Goal: Ask a question: Seek information or help from site administrators or community

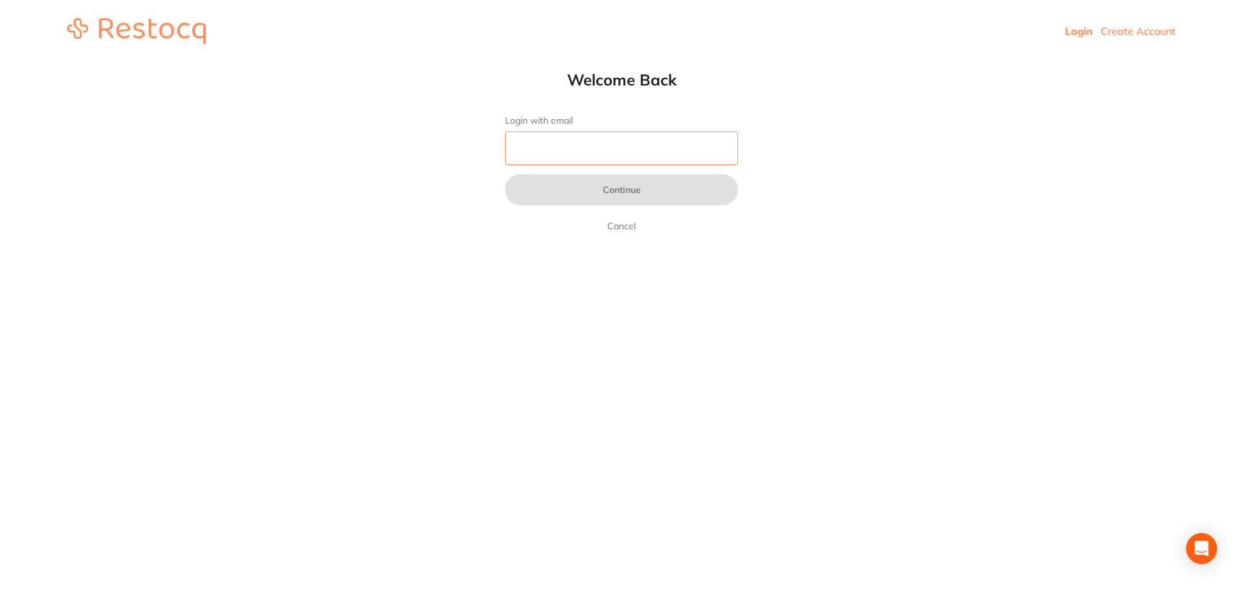
click at [548, 145] on input "Login with email" at bounding box center [621, 148] width 233 height 34
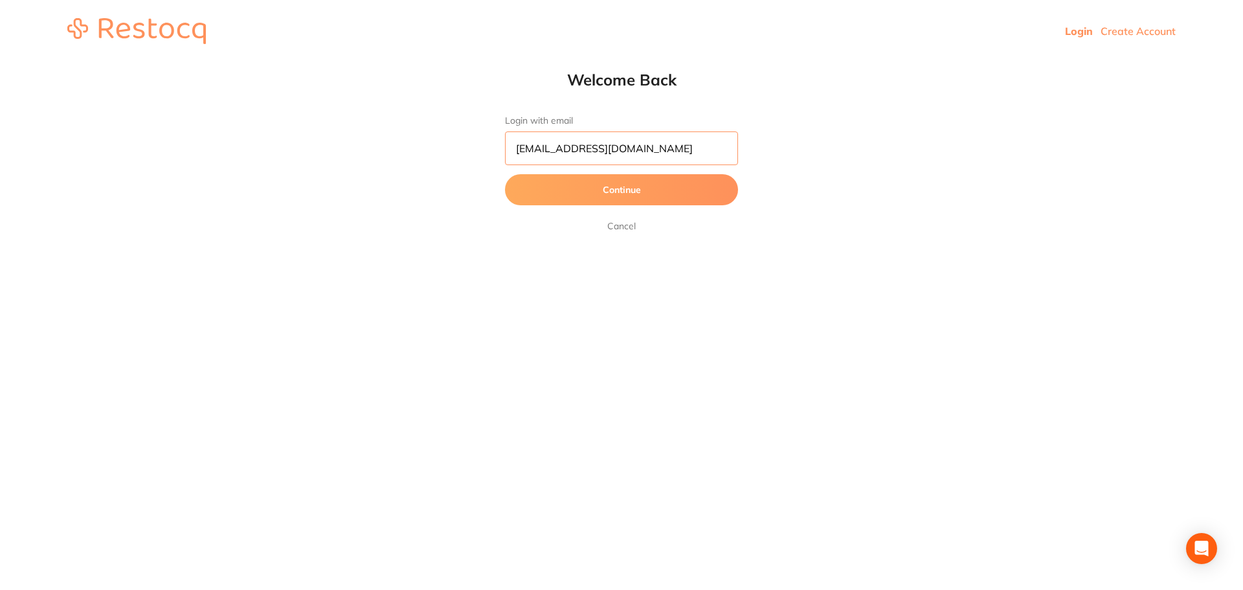
type input "[EMAIL_ADDRESS][DOMAIN_NAME]"
click at [620, 192] on button "Continue" at bounding box center [621, 189] width 233 height 31
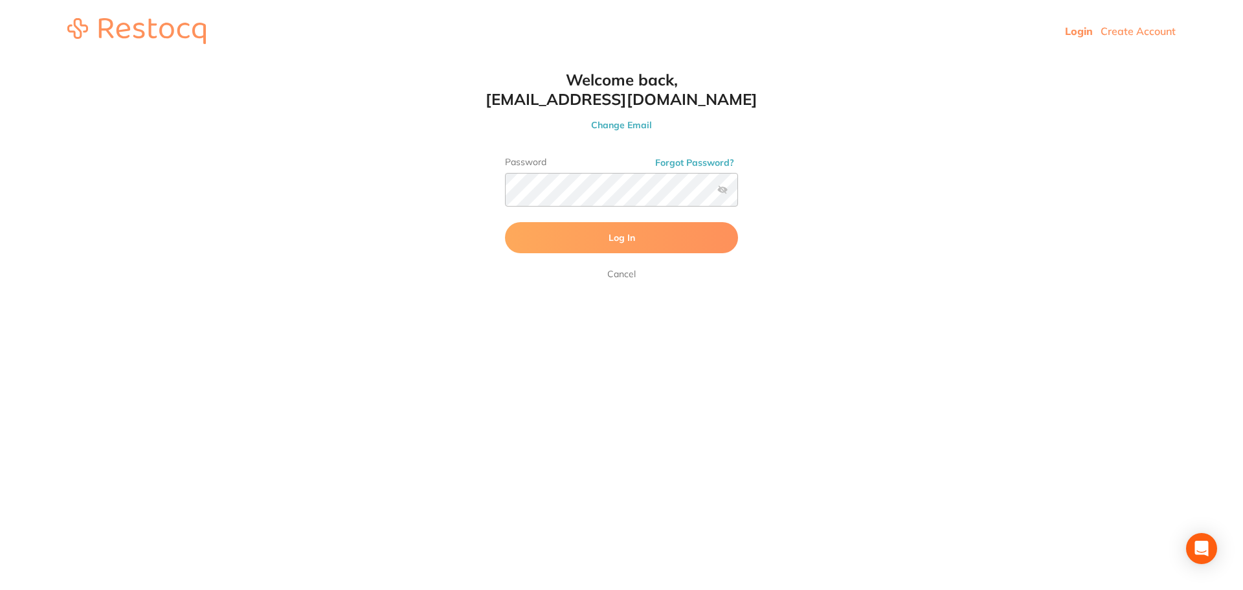
click at [723, 190] on label at bounding box center [723, 190] width 10 height 10
click at [738, 194] on input "checkbox" at bounding box center [738, 194] width 0 height 0
click at [655, 235] on button "Log In" at bounding box center [621, 237] width 233 height 31
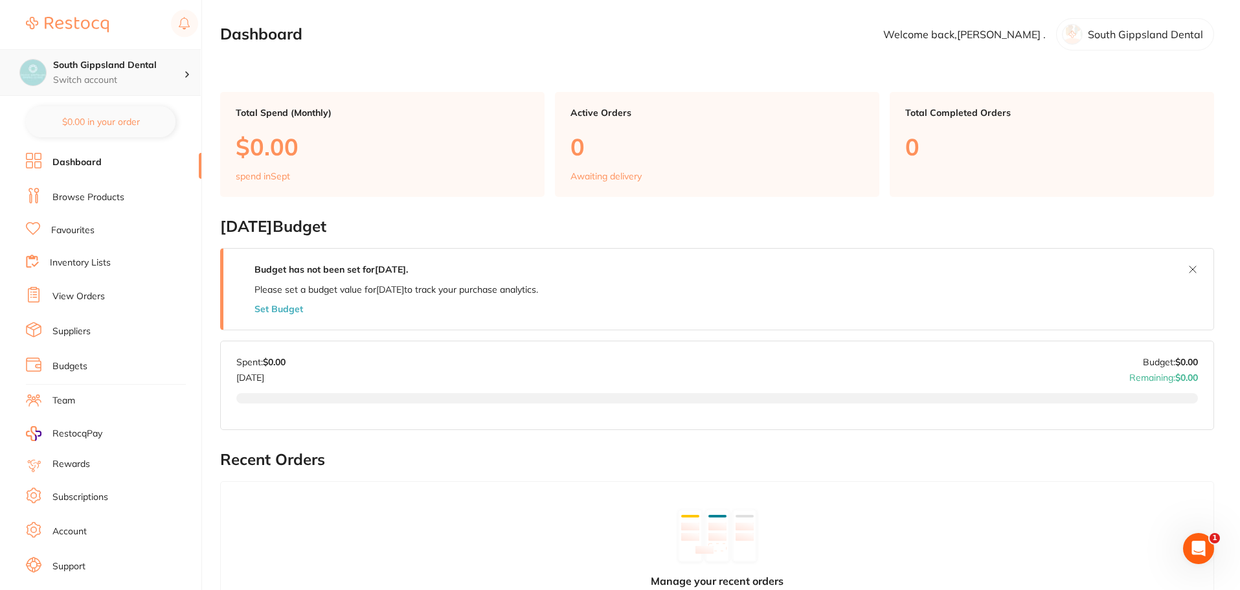
click at [183, 68] on h4 "South Gippsland Dental" at bounding box center [118, 65] width 131 height 13
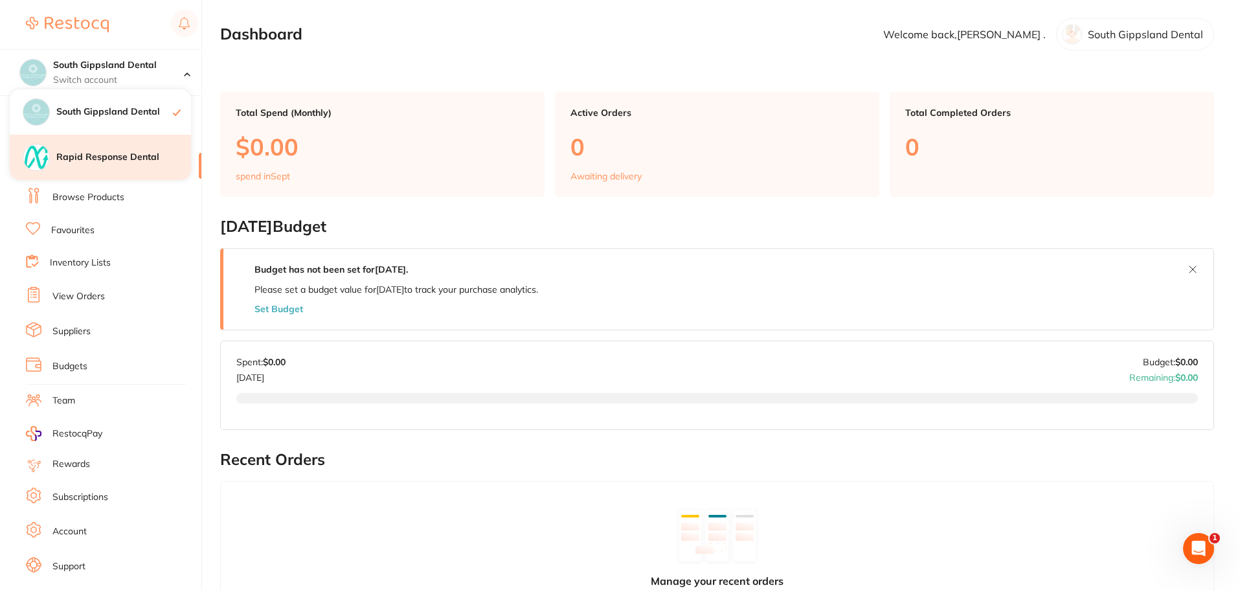
click at [153, 153] on h4 "Rapid Response Dental" at bounding box center [123, 157] width 135 height 13
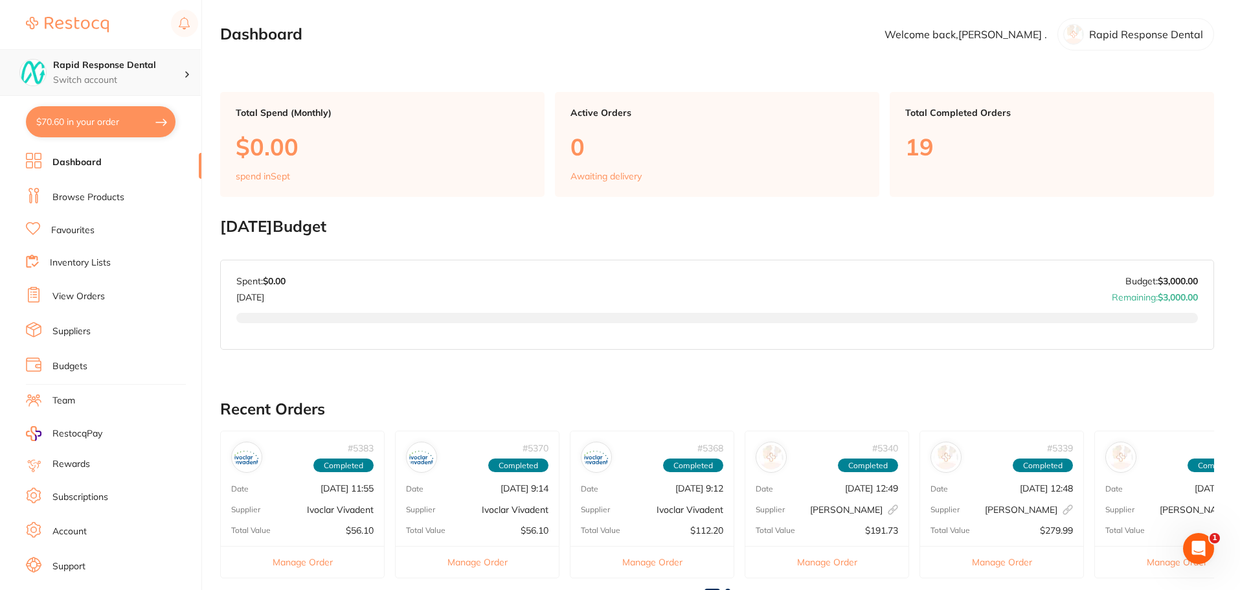
click at [183, 74] on p "Switch account" at bounding box center [118, 80] width 131 height 13
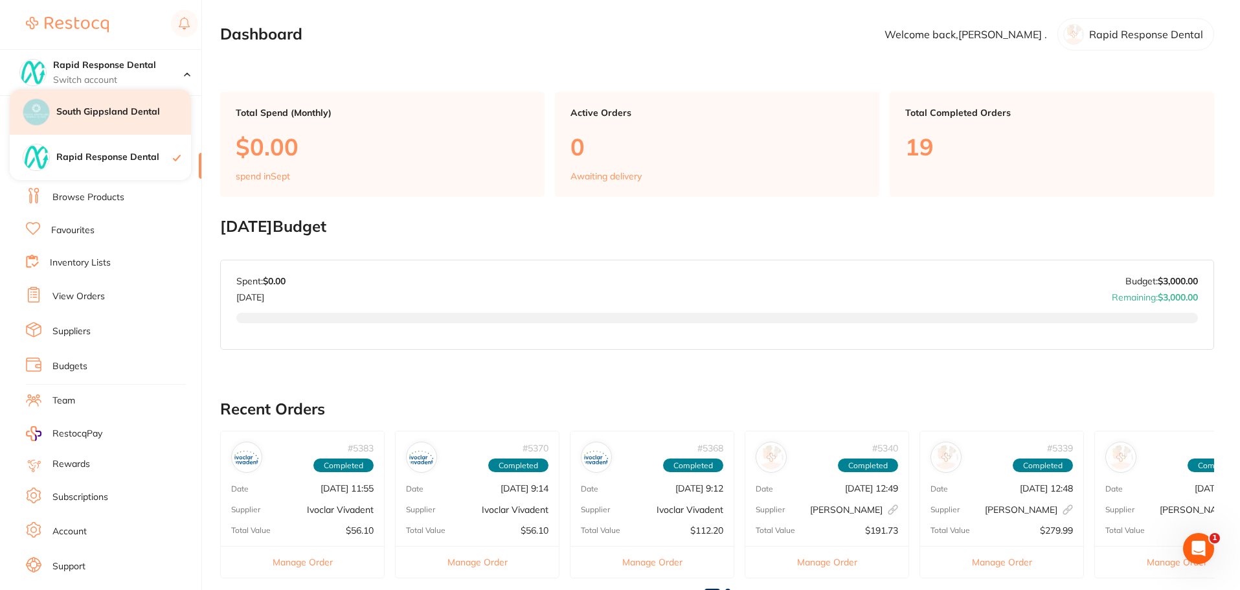
click at [156, 116] on h4 "South Gippsland Dental" at bounding box center [123, 112] width 135 height 13
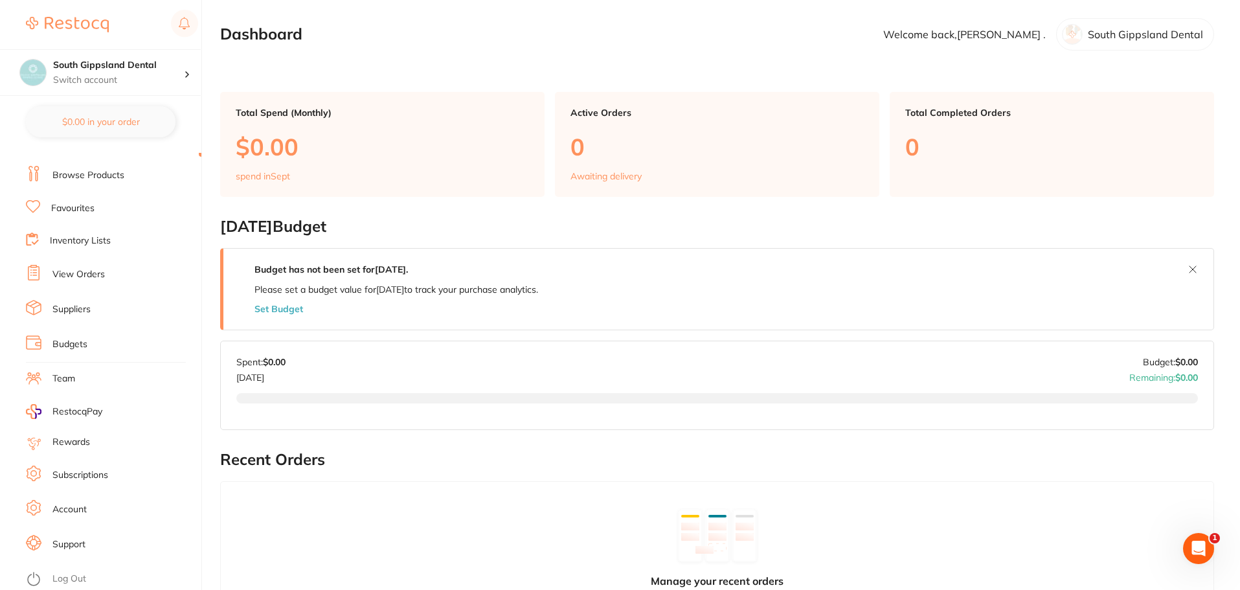
scroll to position [65, 0]
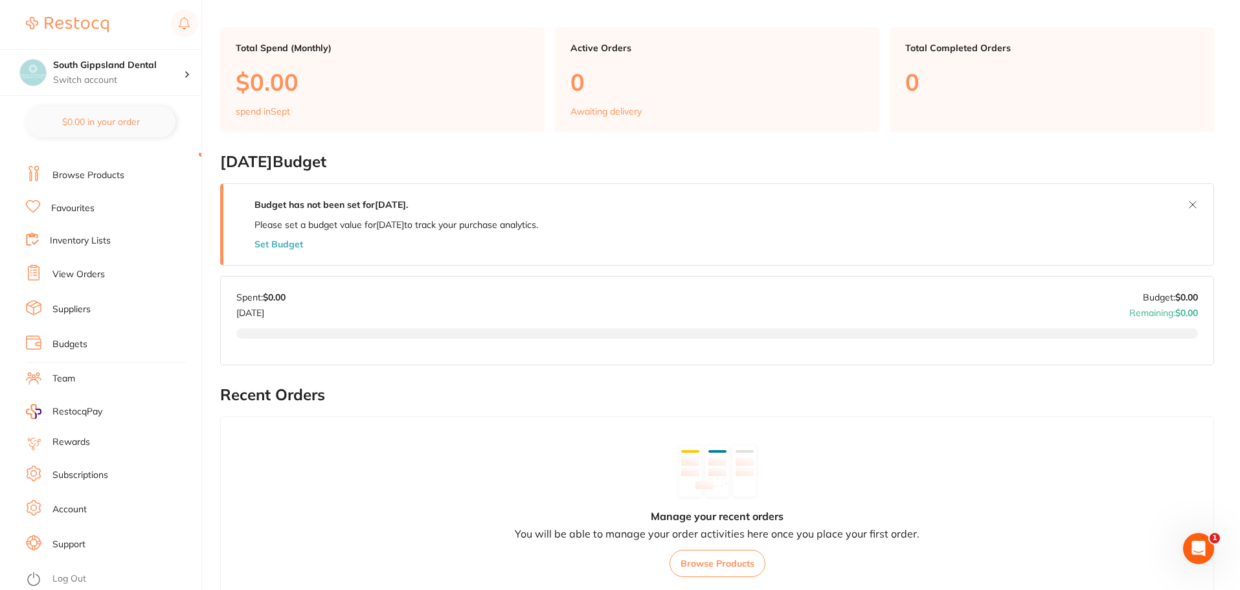
click at [80, 306] on link "Suppliers" at bounding box center [71, 309] width 38 height 13
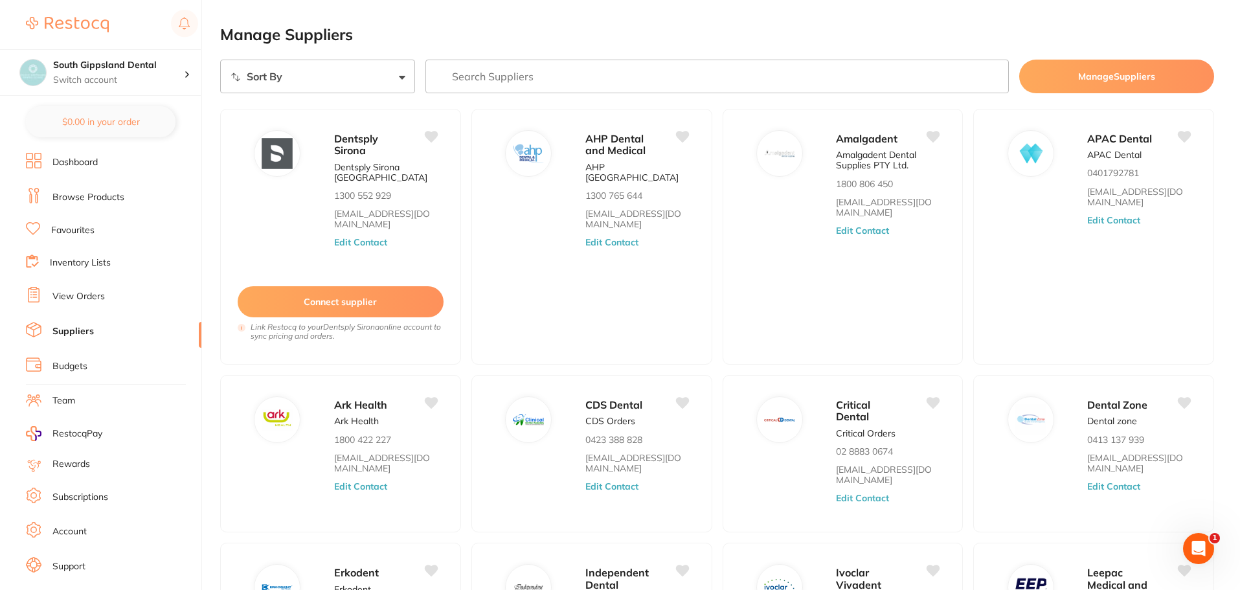
click at [86, 359] on li "Budgets" at bounding box center [113, 366] width 175 height 19
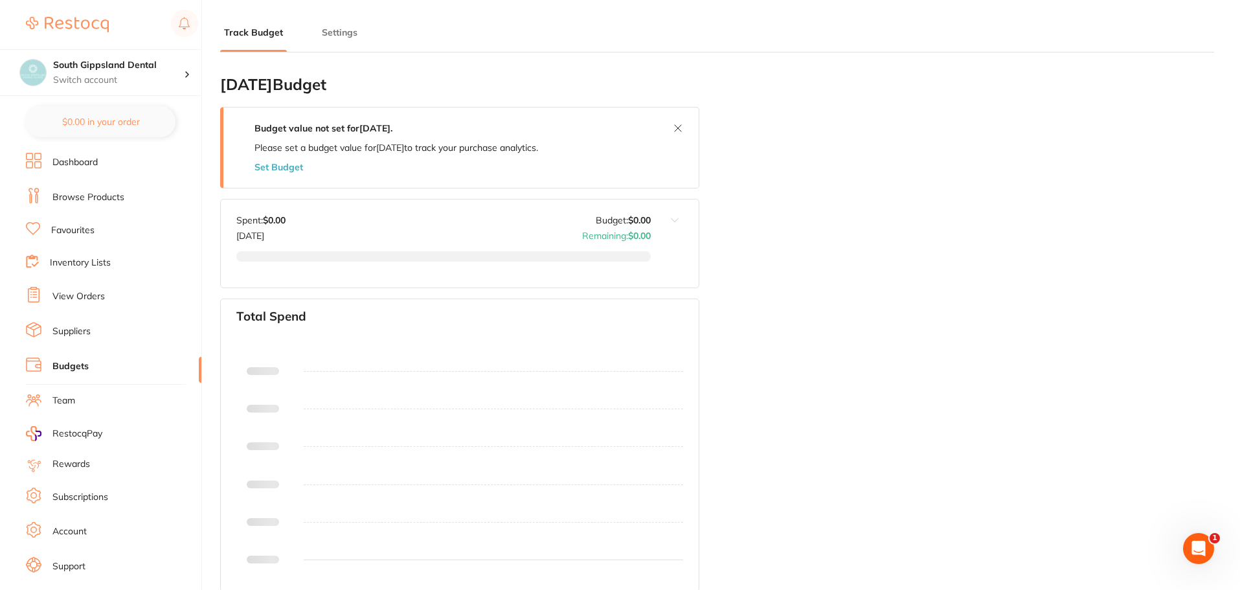
type input "0.0"
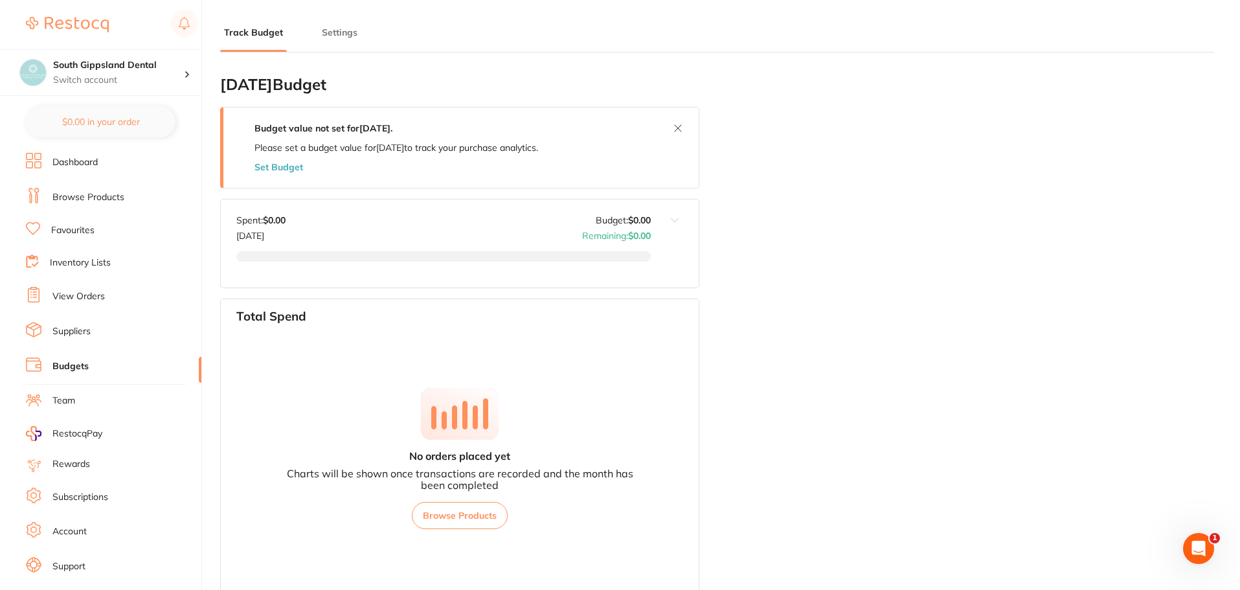
click at [341, 32] on button "Settings" at bounding box center [339, 33] width 43 height 12
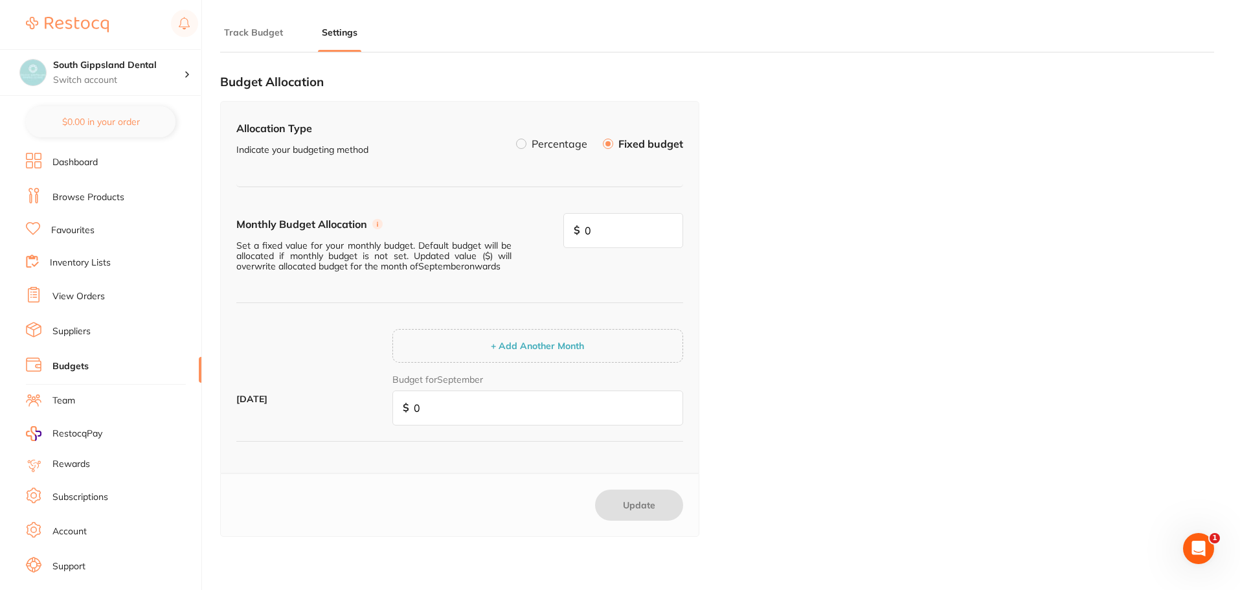
click at [76, 334] on link "Suppliers" at bounding box center [71, 331] width 38 height 13
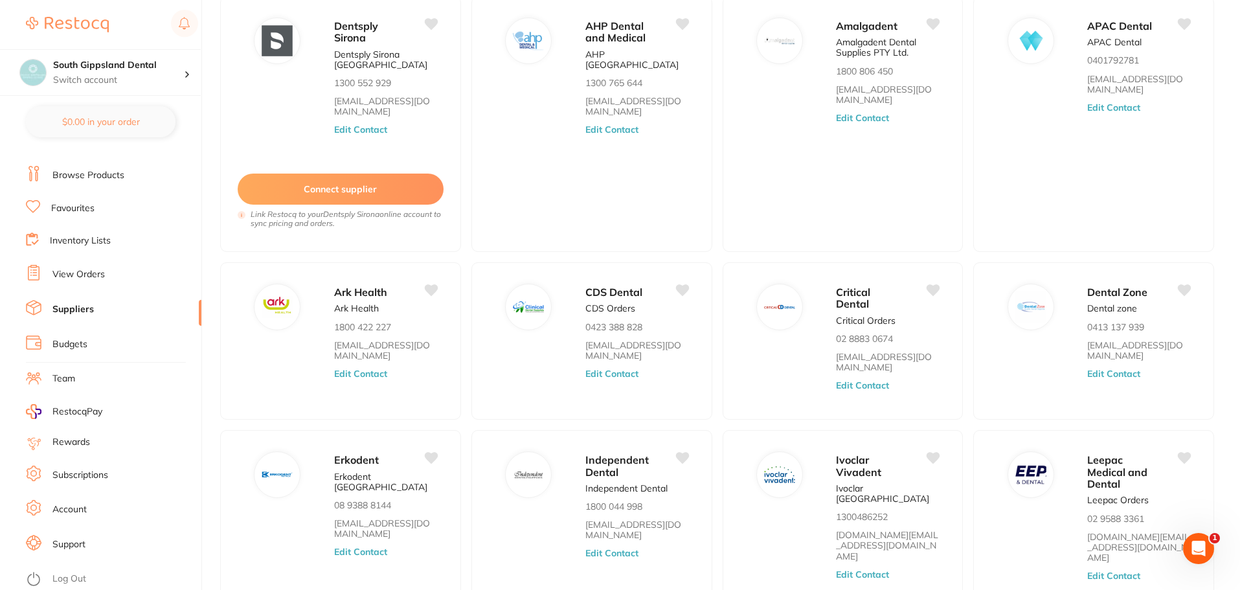
scroll to position [130, 0]
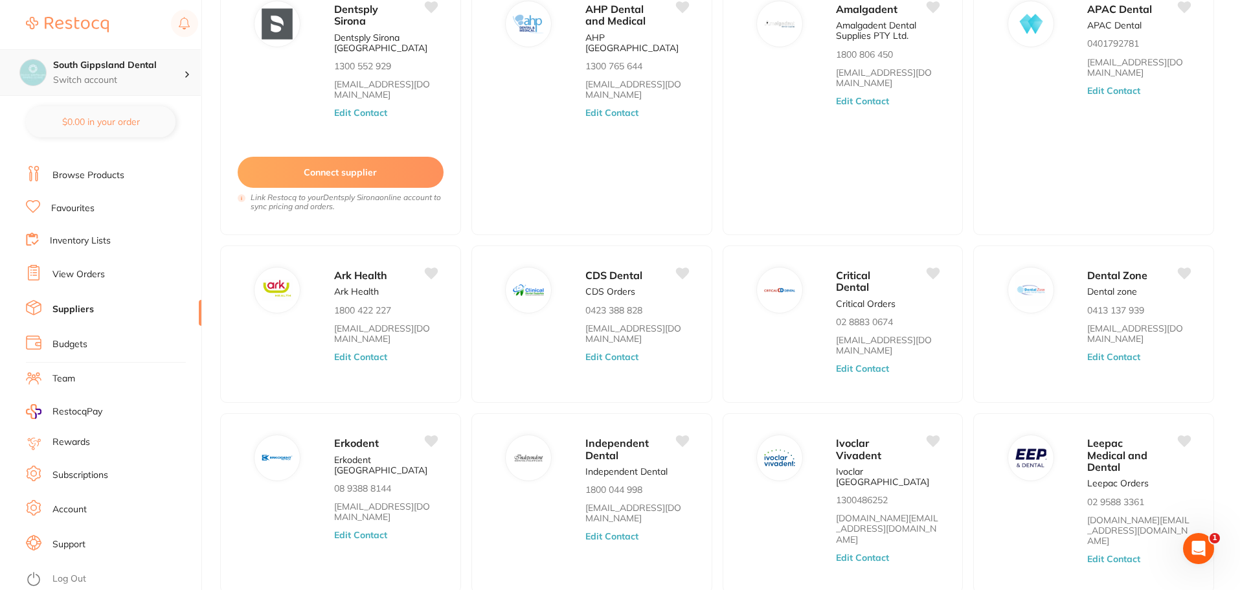
click at [183, 72] on div "South Gippsland Dental Switch account" at bounding box center [118, 72] width 131 height 27
click at [133, 27] on div at bounding box center [112, 25] width 172 height 30
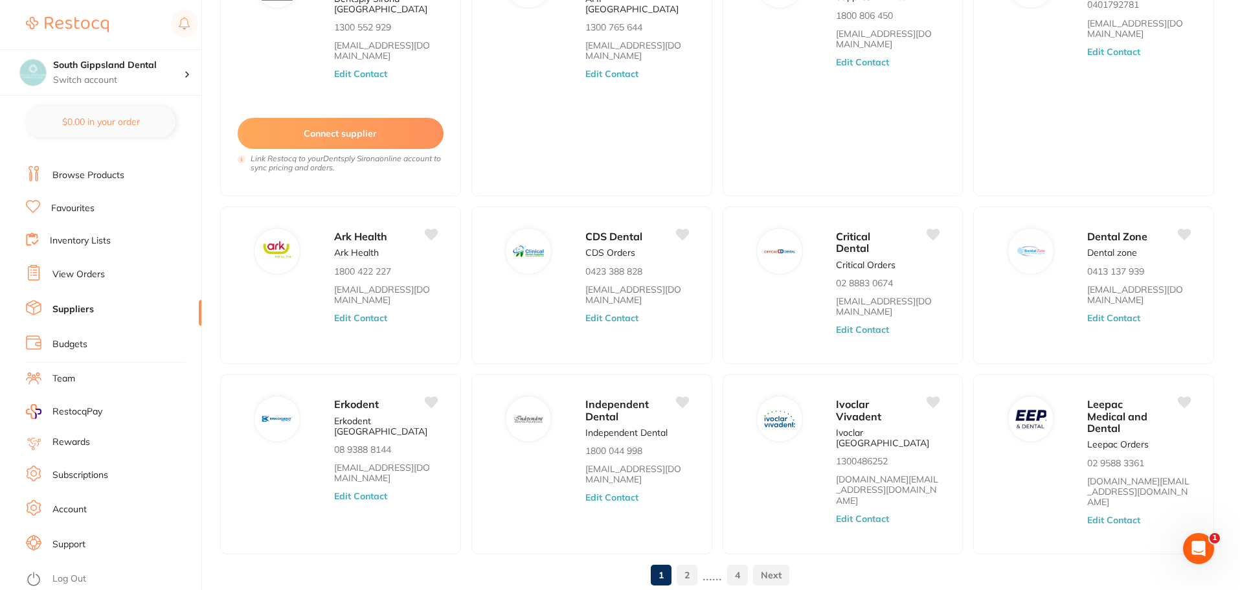
scroll to position [200, 0]
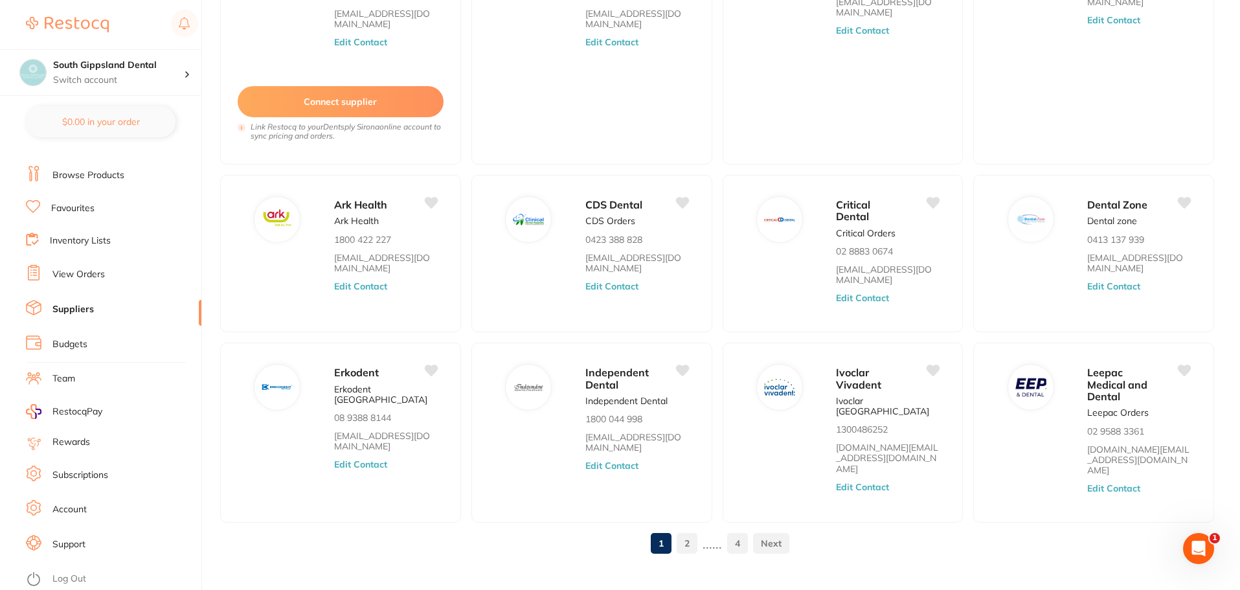
click at [102, 241] on link "Inventory Lists" at bounding box center [80, 240] width 61 height 13
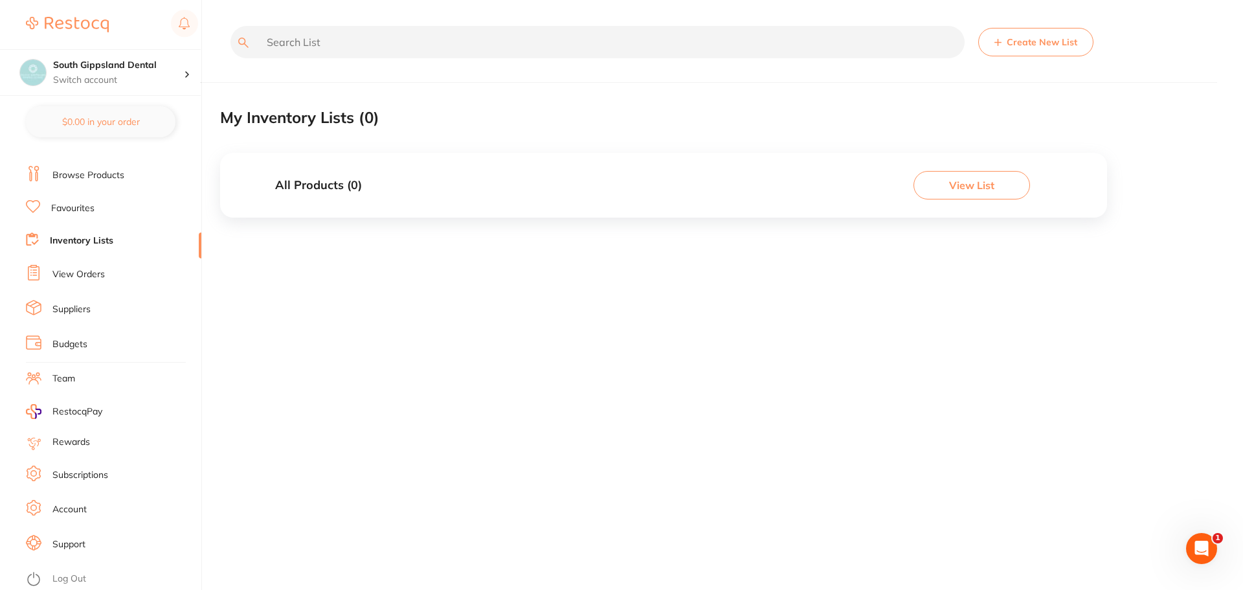
click at [1016, 43] on button "Create New List" at bounding box center [1035, 42] width 115 height 28
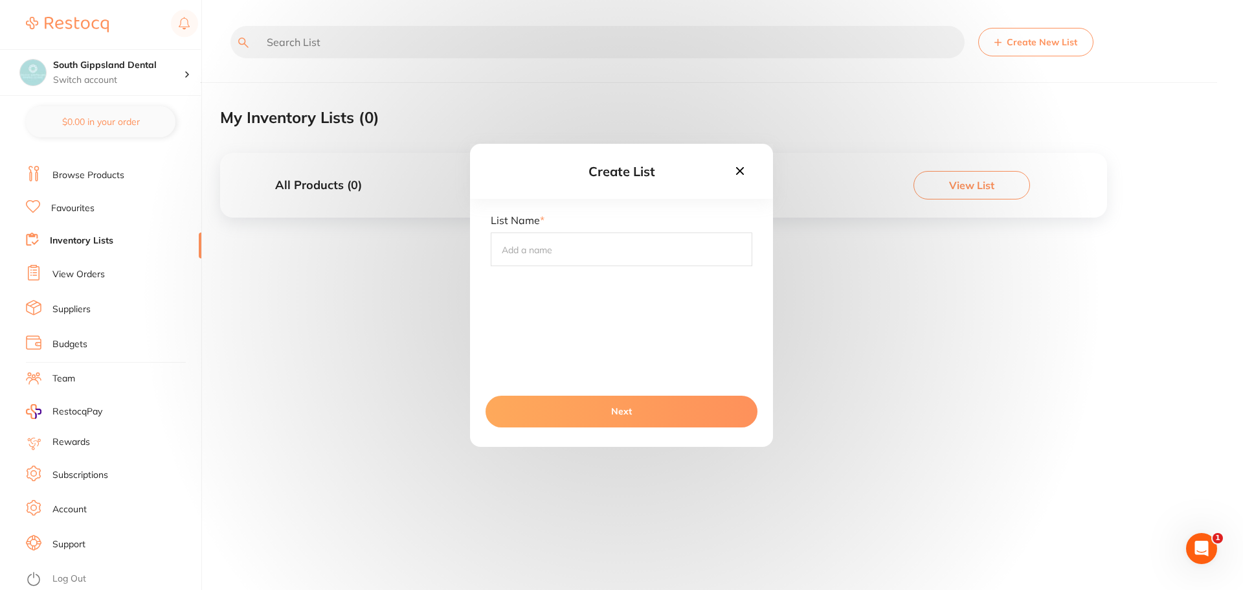
click at [739, 171] on icon at bounding box center [740, 170] width 8 height 8
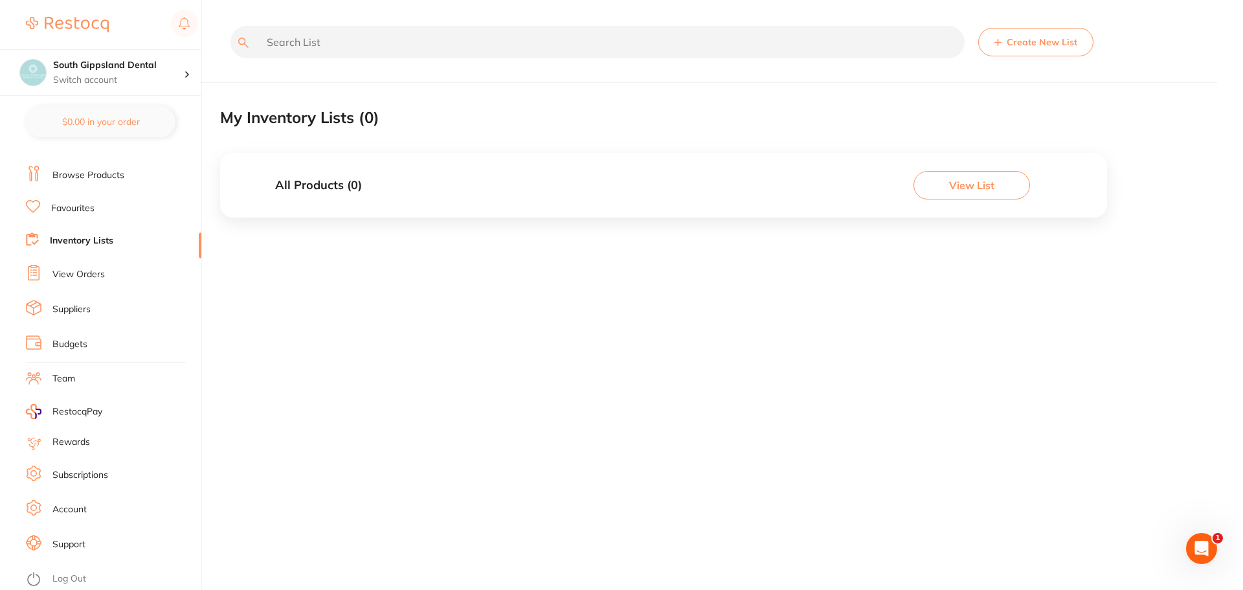
click at [72, 343] on link "Budgets" at bounding box center [69, 344] width 35 height 13
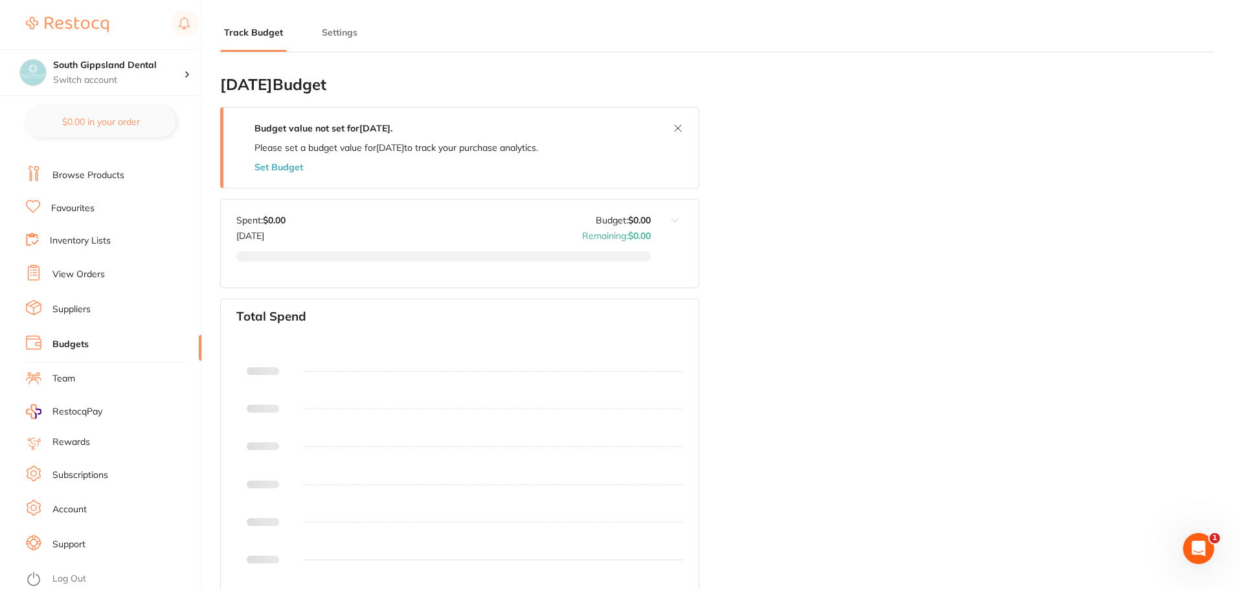
type input "0.0"
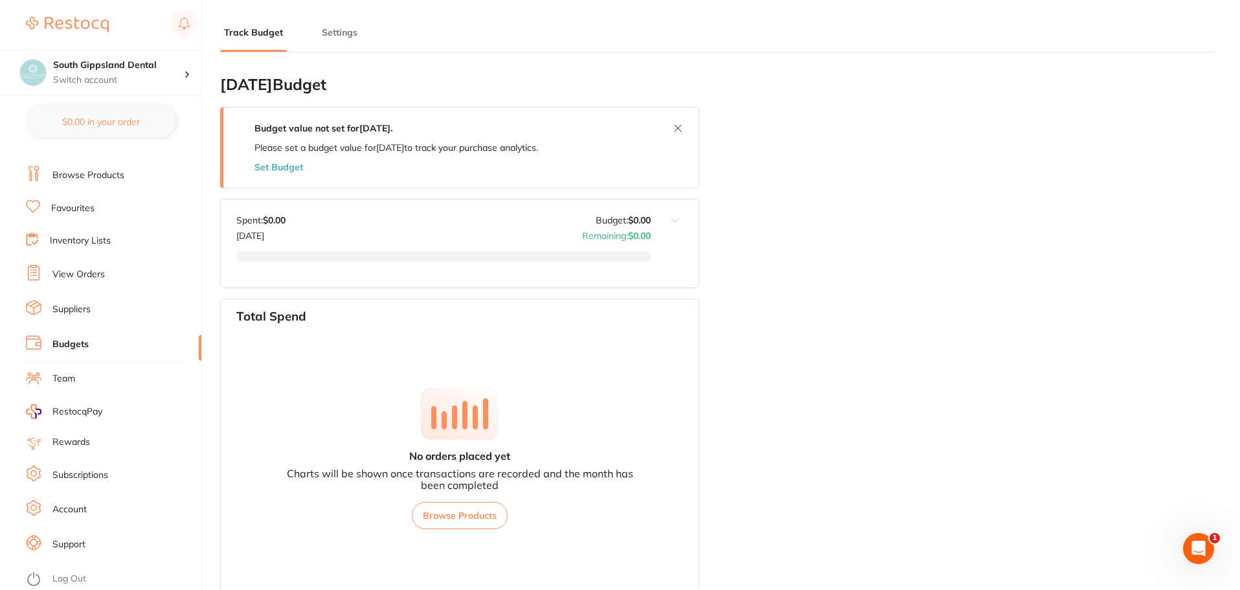
click at [329, 33] on button "Settings" at bounding box center [339, 33] width 43 height 12
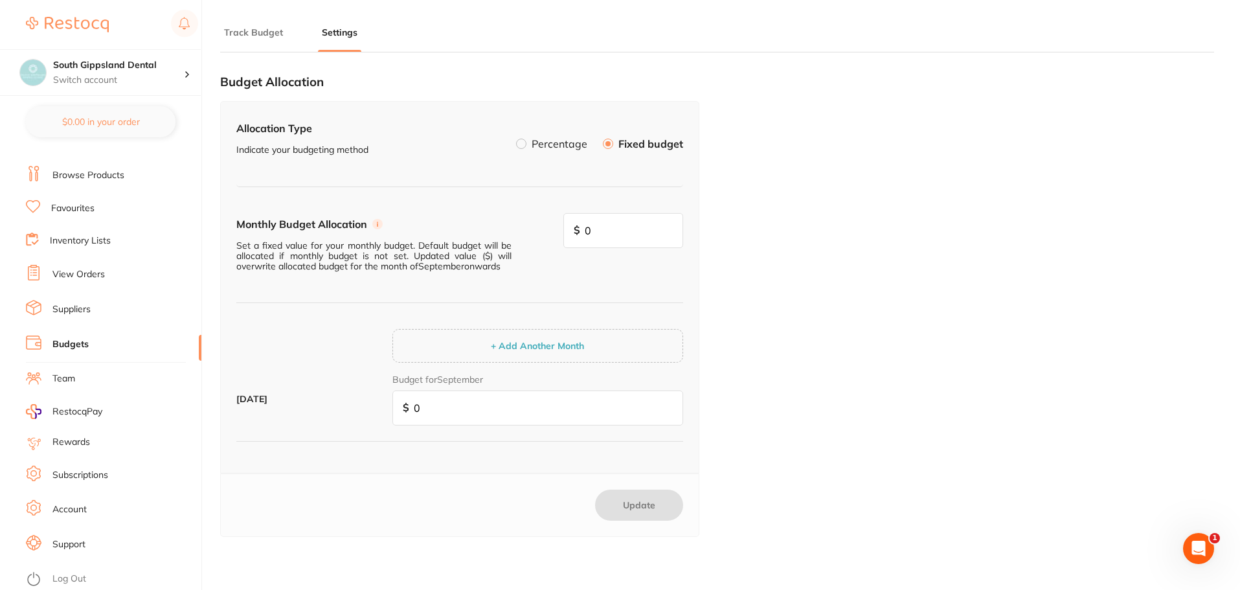
click at [73, 546] on link "Support" at bounding box center [68, 544] width 33 height 13
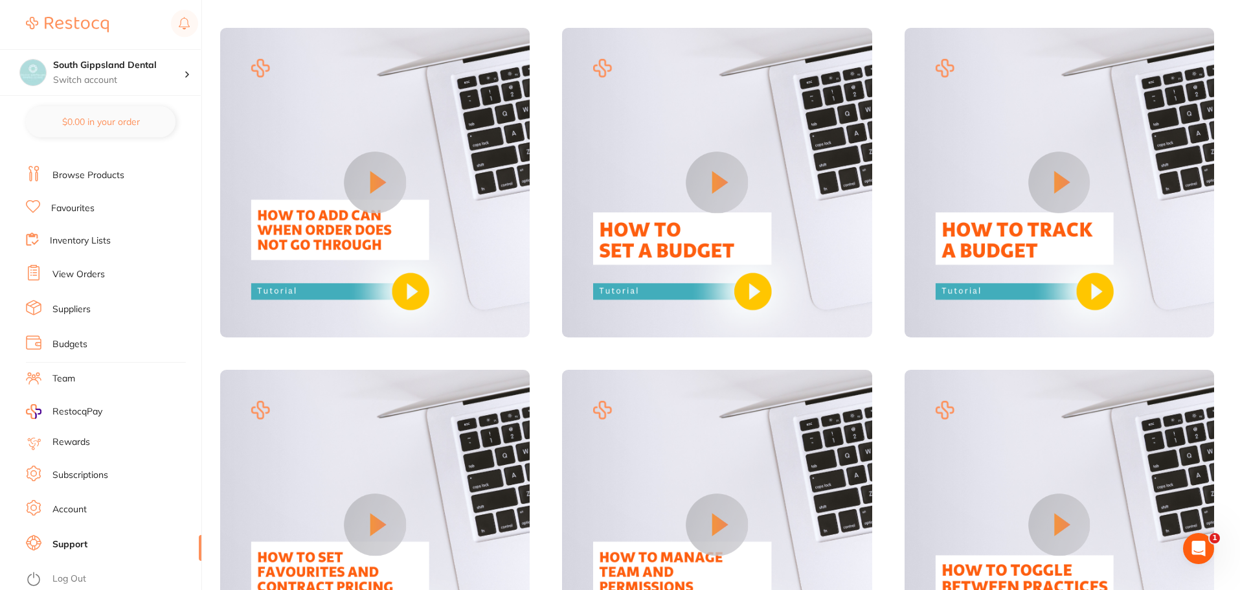
scroll to position [453, 0]
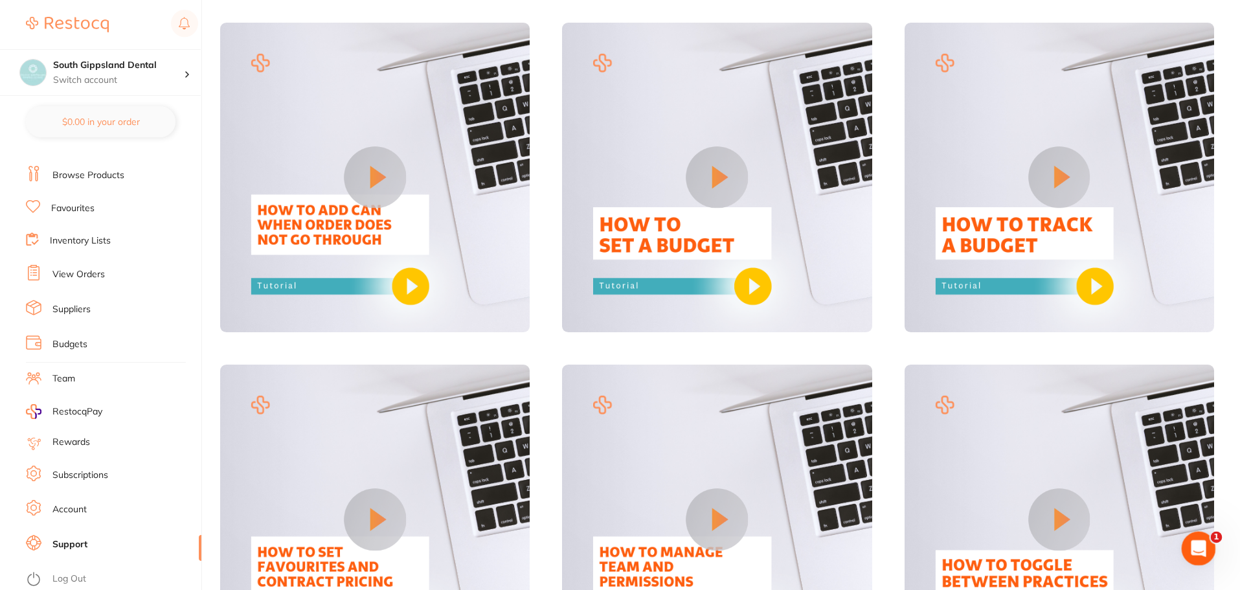
click at [1192, 544] on icon "Open Intercom Messenger" at bounding box center [1196, 546] width 21 height 21
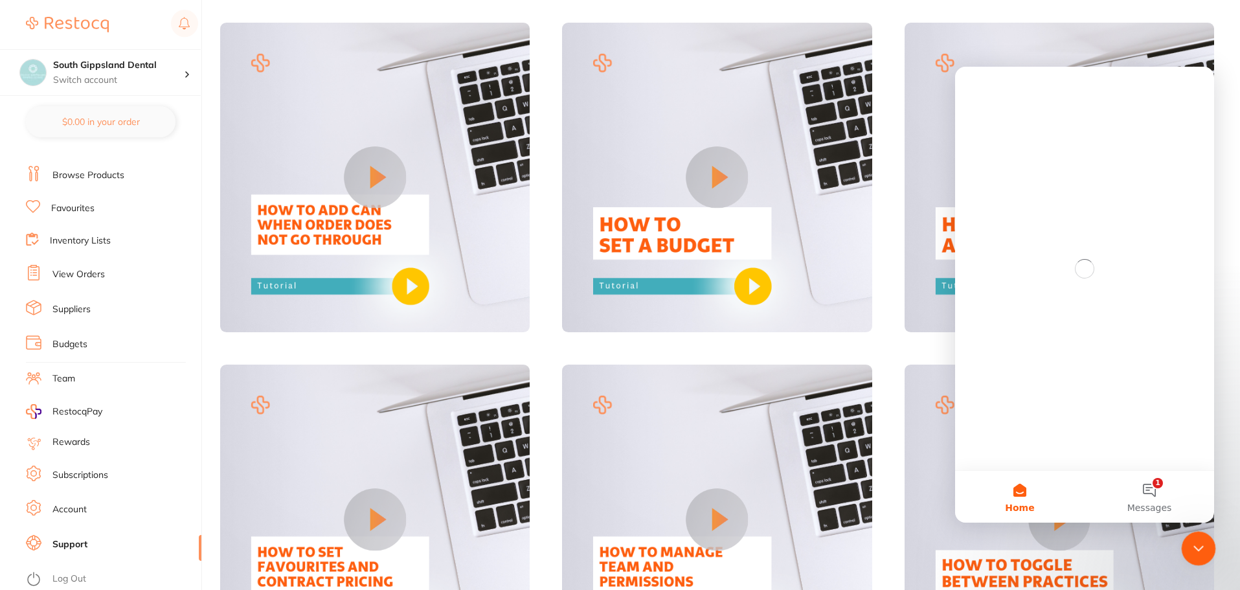
scroll to position [0, 0]
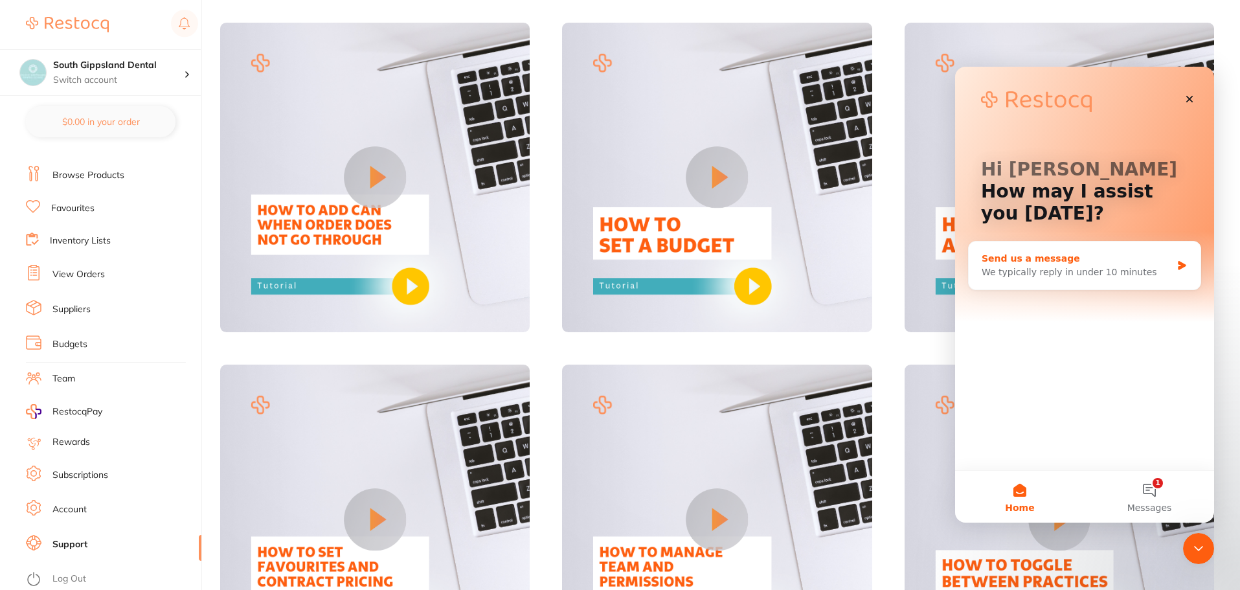
click at [1089, 272] on div "We typically reply in under 10 minutes" at bounding box center [1077, 273] width 190 height 14
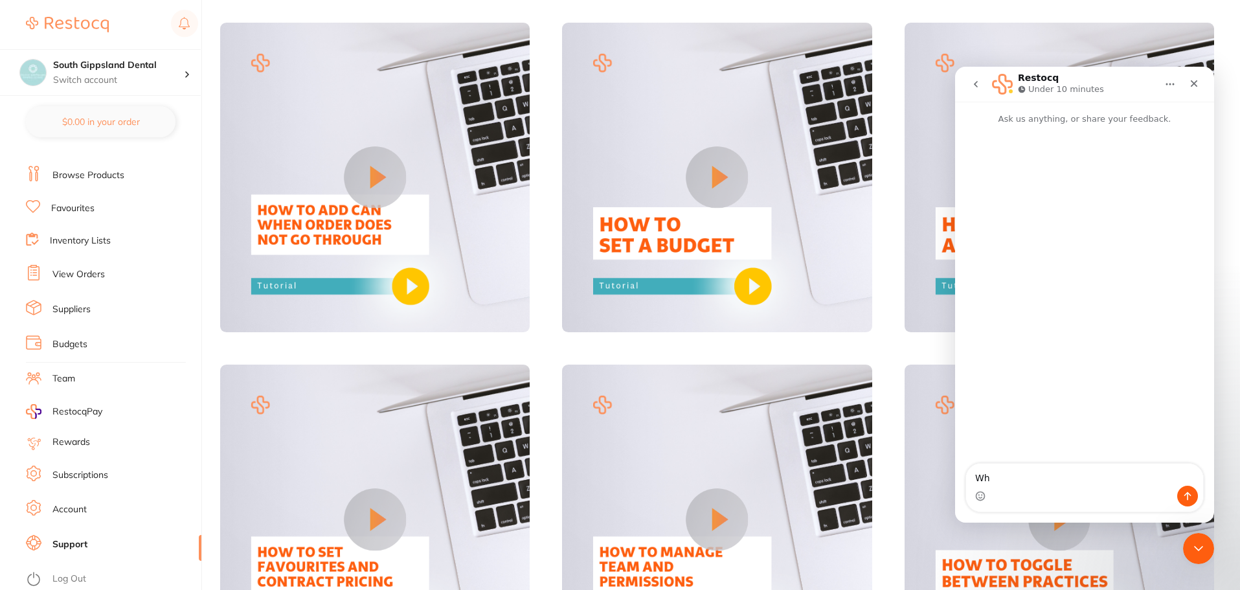
type textarea "W"
click at [1032, 480] on textarea "Hi there, Wher do i upload" at bounding box center [1084, 475] width 237 height 22
click at [1092, 480] on textarea "Hi there, Where do i upload" at bounding box center [1084, 475] width 237 height 22
type textarea "Hi there, Where do i upload our a copy of our past accounts?"
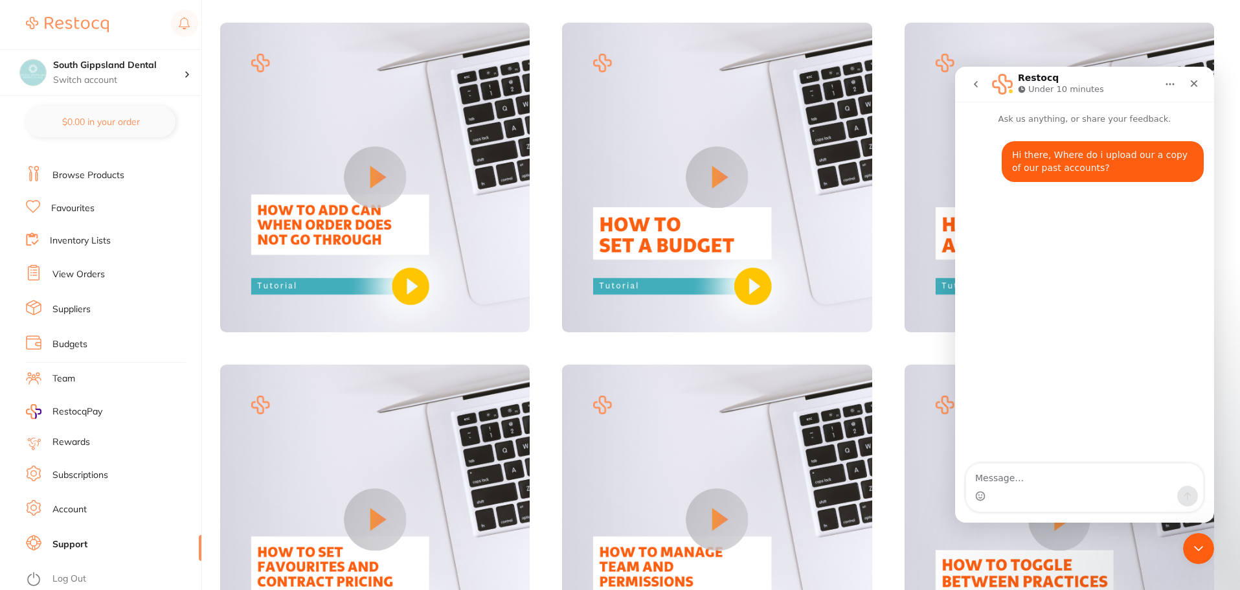
type textarea "("
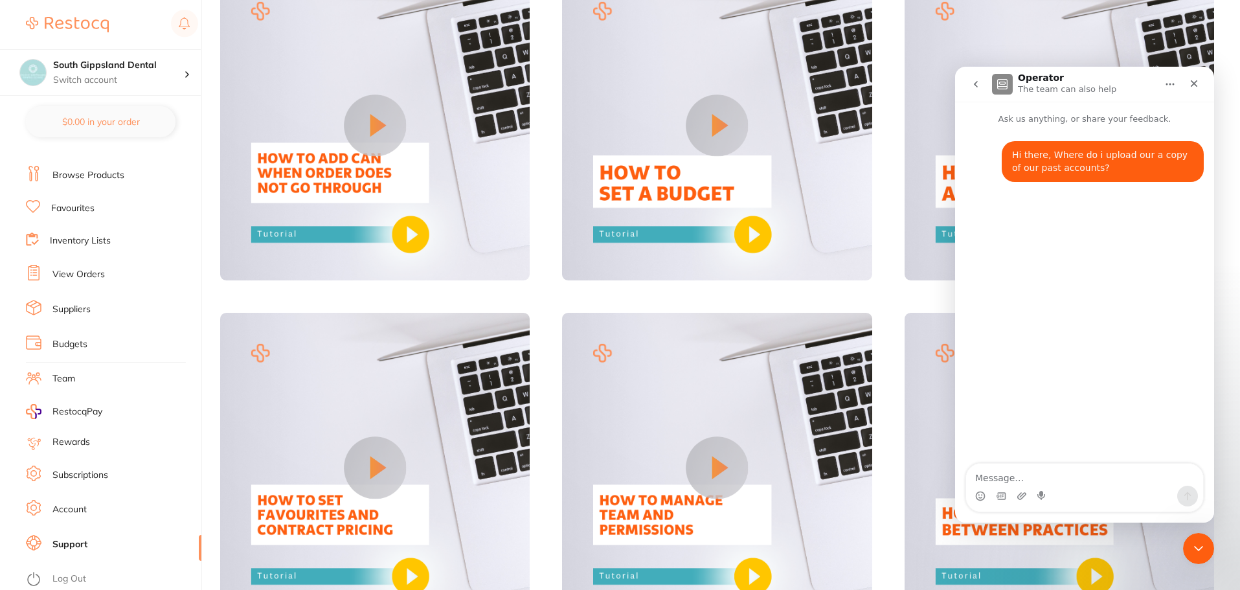
scroll to position [583, 0]
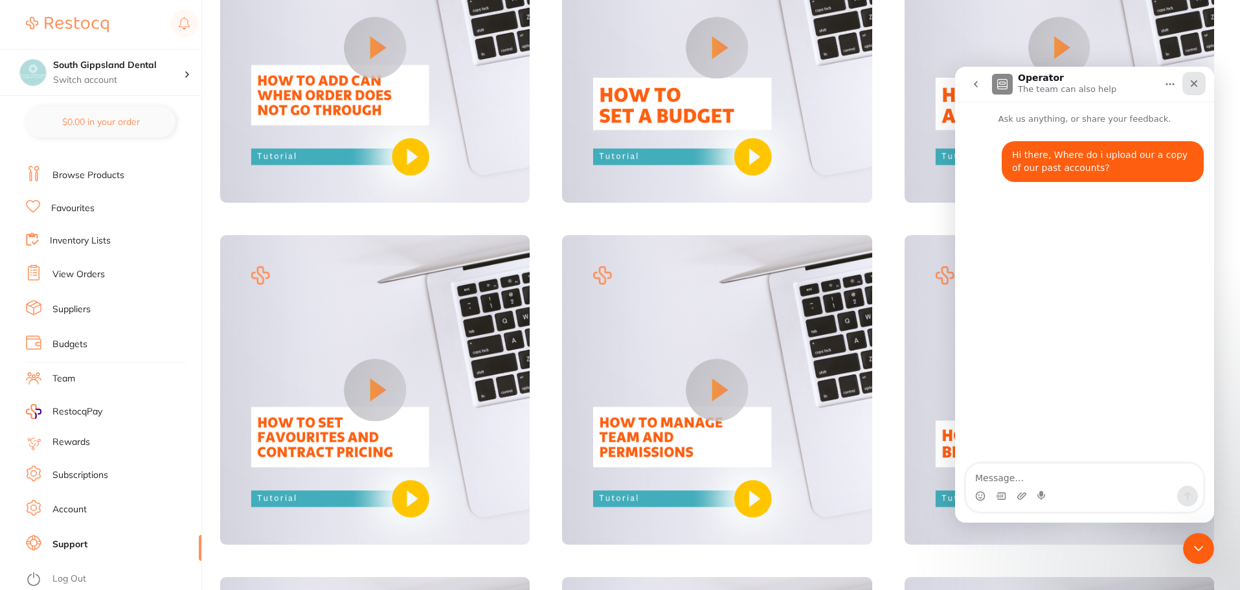
click at [1192, 83] on icon "Close" at bounding box center [1194, 83] width 10 height 10
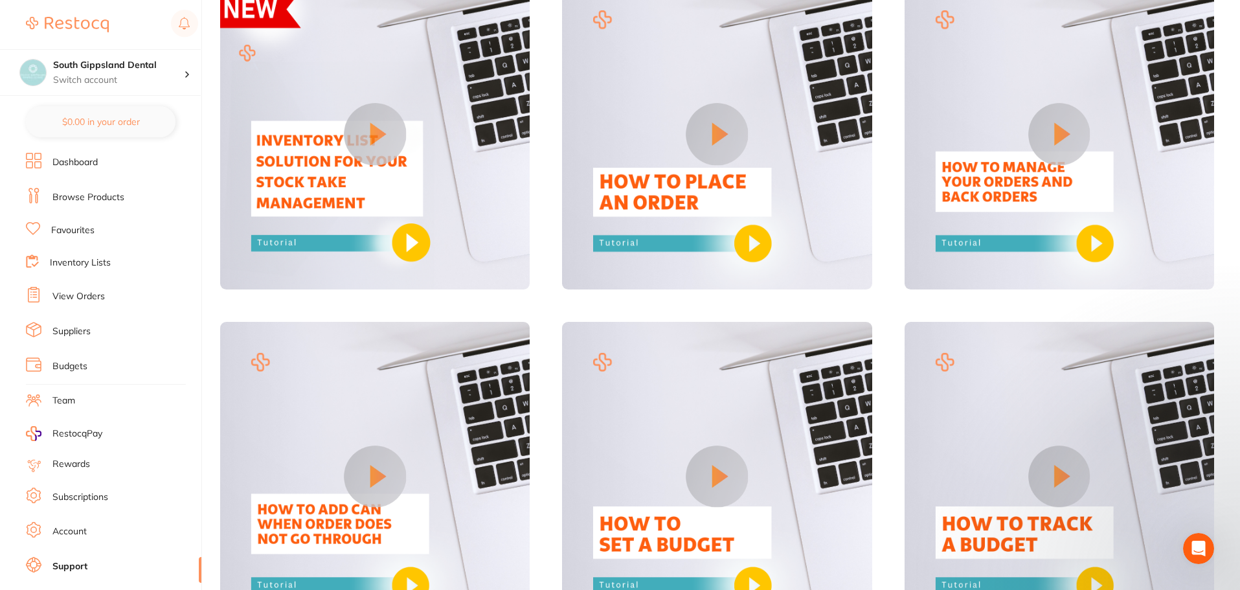
scroll to position [0, 0]
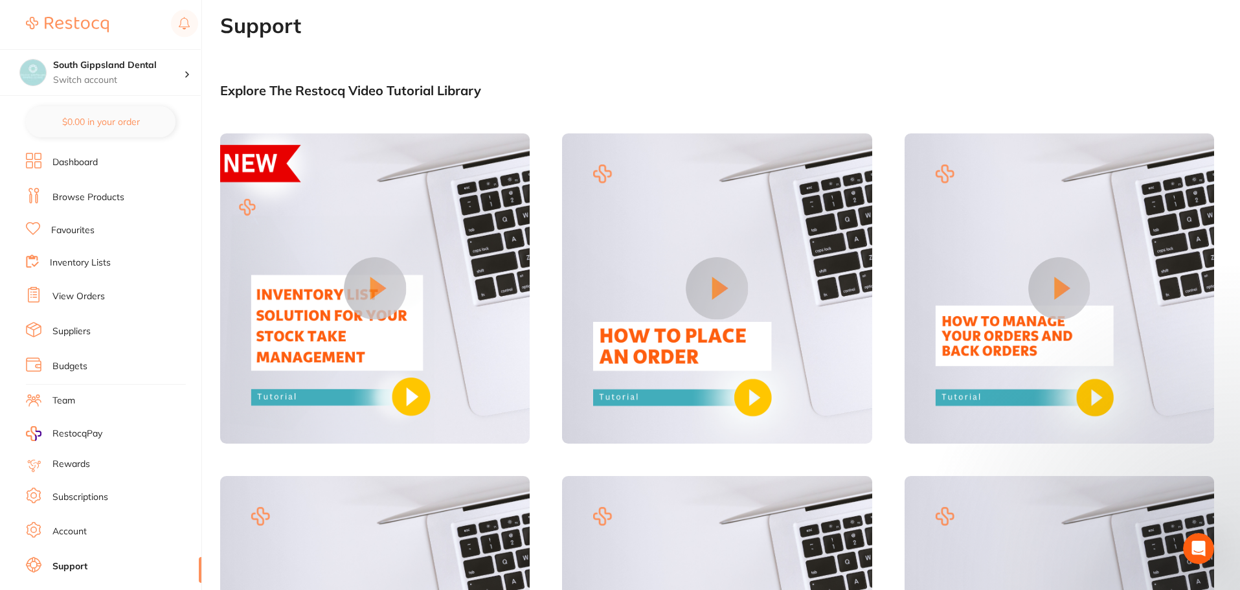
click at [77, 156] on li "Dashboard" at bounding box center [113, 162] width 175 height 19
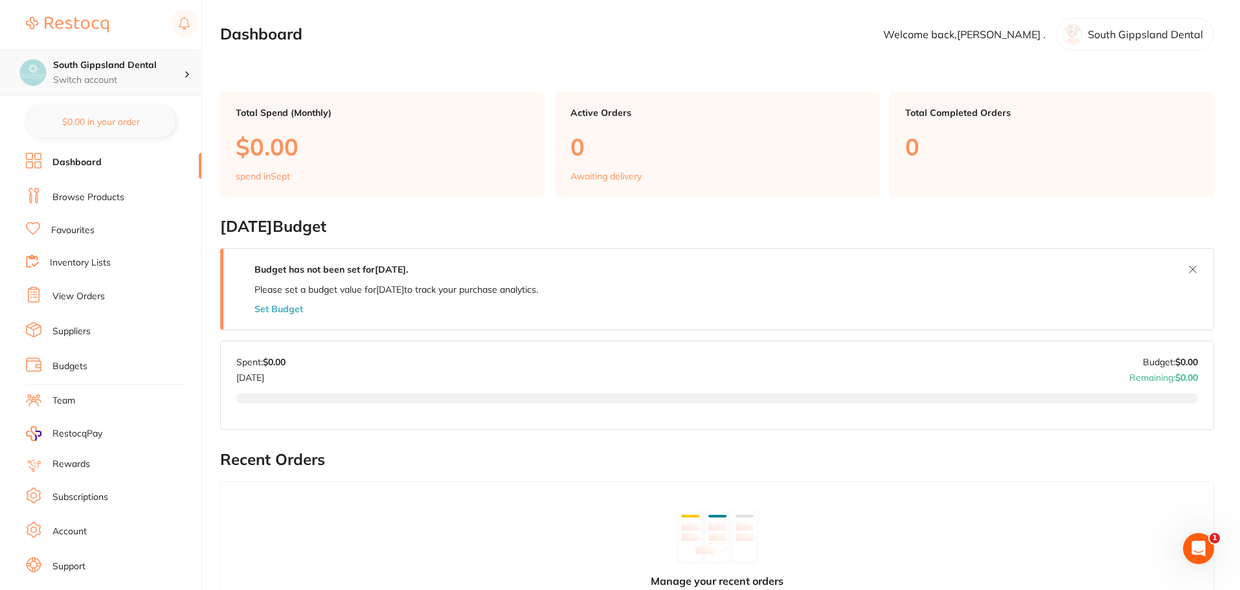
click at [187, 69] on div at bounding box center [192, 73] width 17 height 12
click at [80, 332] on link "Suppliers" at bounding box center [71, 331] width 38 height 13
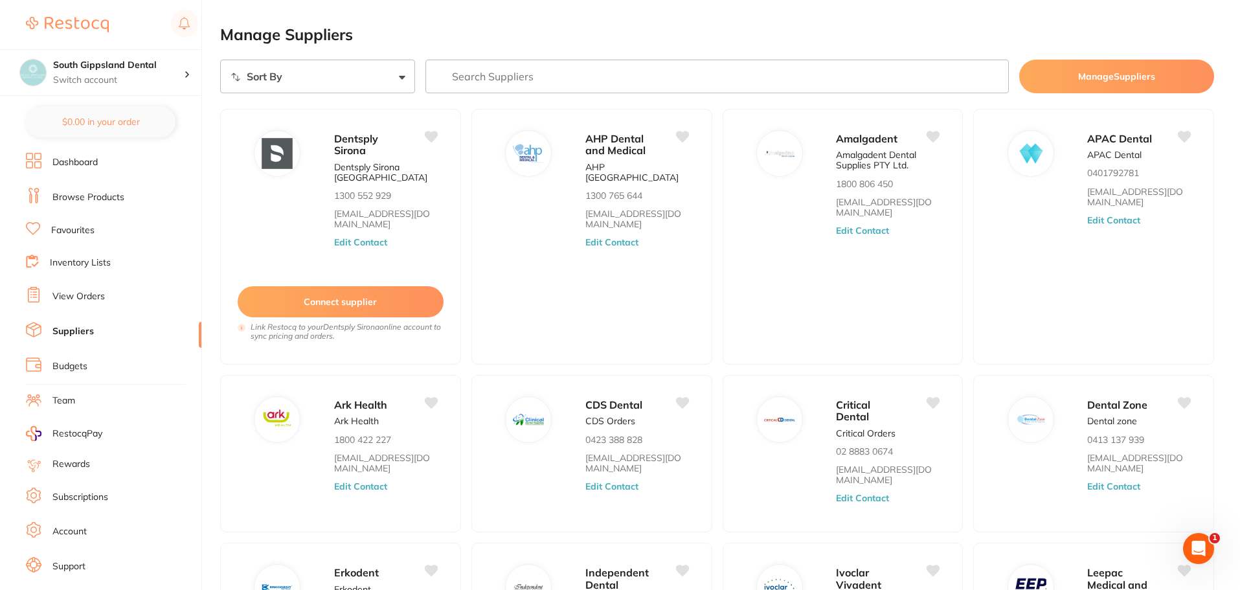
click at [339, 298] on button "Connect supplier" at bounding box center [341, 301] width 206 height 31
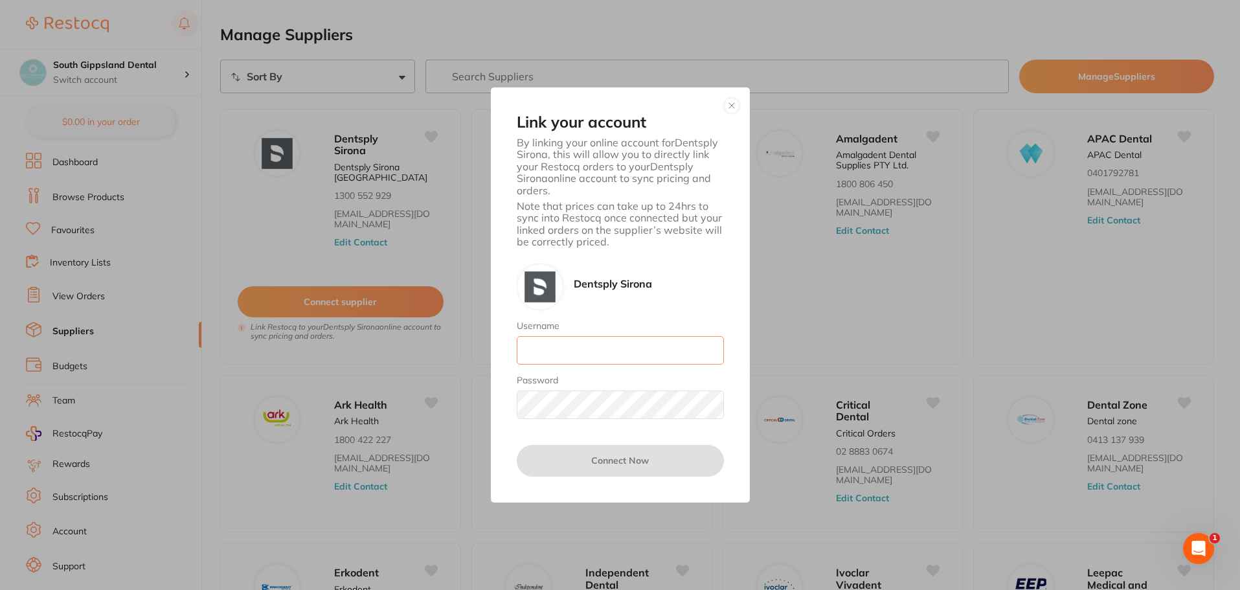
click at [608, 352] on input "Username" at bounding box center [620, 350] width 207 height 28
click at [503, 445] on div "Link your account By linking your online account for Dentsply Sirona , this wil…" at bounding box center [620, 294] width 259 height 414
